Goal: Find specific page/section: Find specific page/section

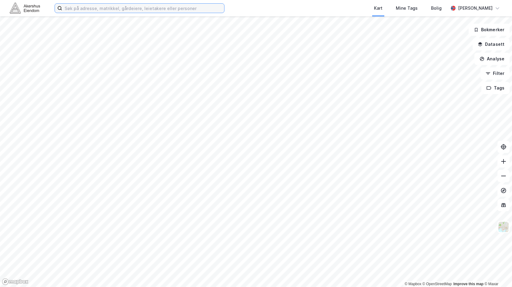
click at [103, 7] on input at bounding box center [143, 8] width 162 height 9
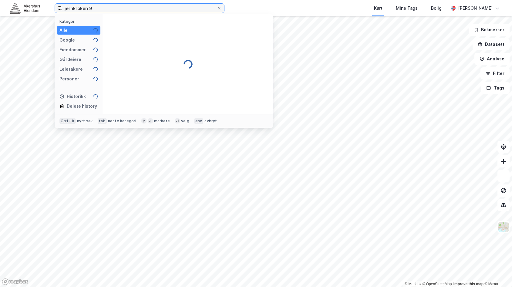
type input "jernkroken 9"
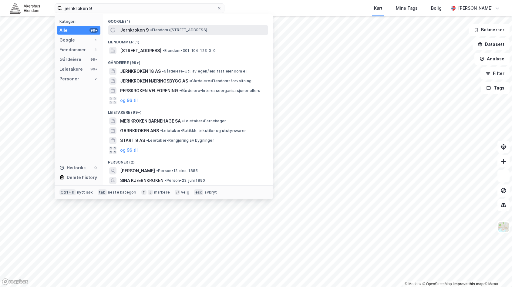
click at [146, 26] on div "Jernkroken 9 • Eiendom • [STREET_ADDRESS]" at bounding box center [188, 30] width 160 height 10
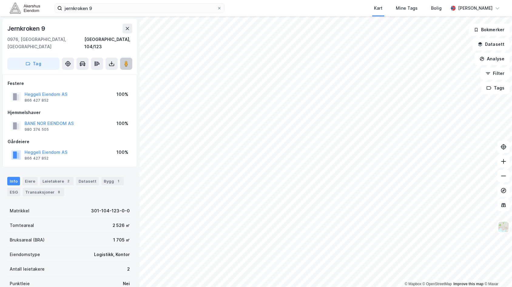
click at [129, 61] on icon at bounding box center [126, 64] width 6 height 6
click at [264, 11] on div "Kart Mine Tags Bolig" at bounding box center [351, 8] width 195 height 16
